Goal: Information Seeking & Learning: Learn about a topic

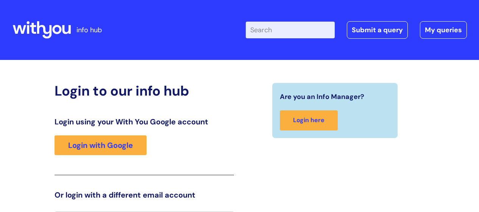
scroll to position [17, 0]
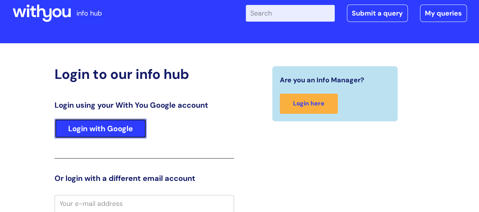
click at [115, 131] on link "Login with Google" at bounding box center [101, 128] width 92 height 20
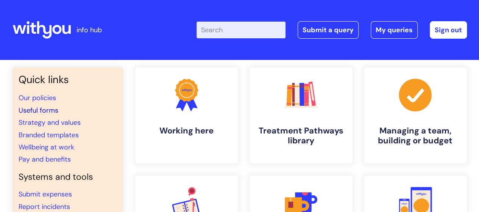
click at [52, 110] on link "Useful forms" at bounding box center [39, 110] width 40 height 9
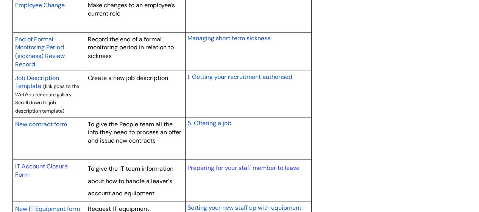
scroll to position [666, 0]
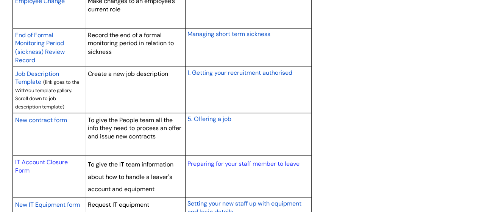
click at [53, 202] on span "New IT Equipment form" at bounding box center [47, 204] width 65 height 8
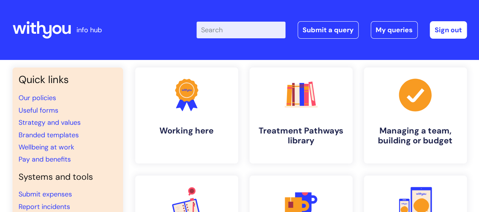
click at [274, 36] on input "Enter your search term here..." at bounding box center [240, 30] width 89 height 17
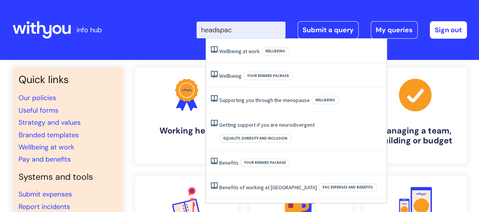
type input "headspace"
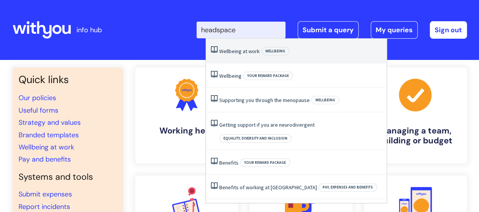
click at [244, 51] on link "Wellbeing at work" at bounding box center [239, 51] width 40 height 7
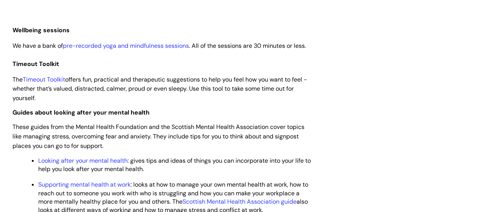
scroll to position [861, 0]
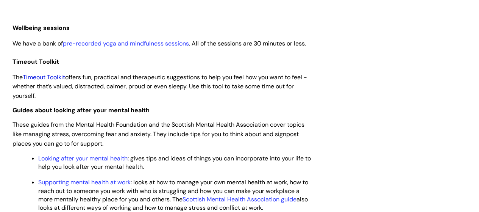
click at [52, 81] on link "Timeout Toolkit" at bounding box center [44, 77] width 42 height 8
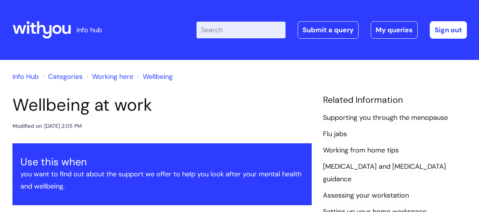
scroll to position [861, 0]
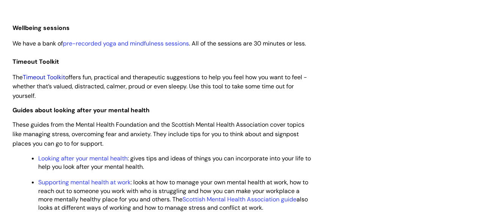
click at [47, 81] on link "Timeout Toolkit" at bounding box center [44, 77] width 42 height 8
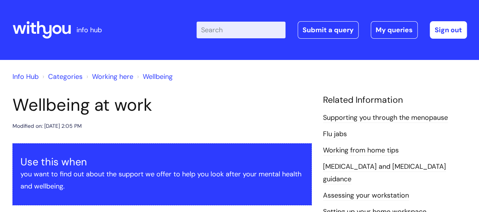
scroll to position [1198, 0]
